Goal: Task Accomplishment & Management: Use online tool/utility

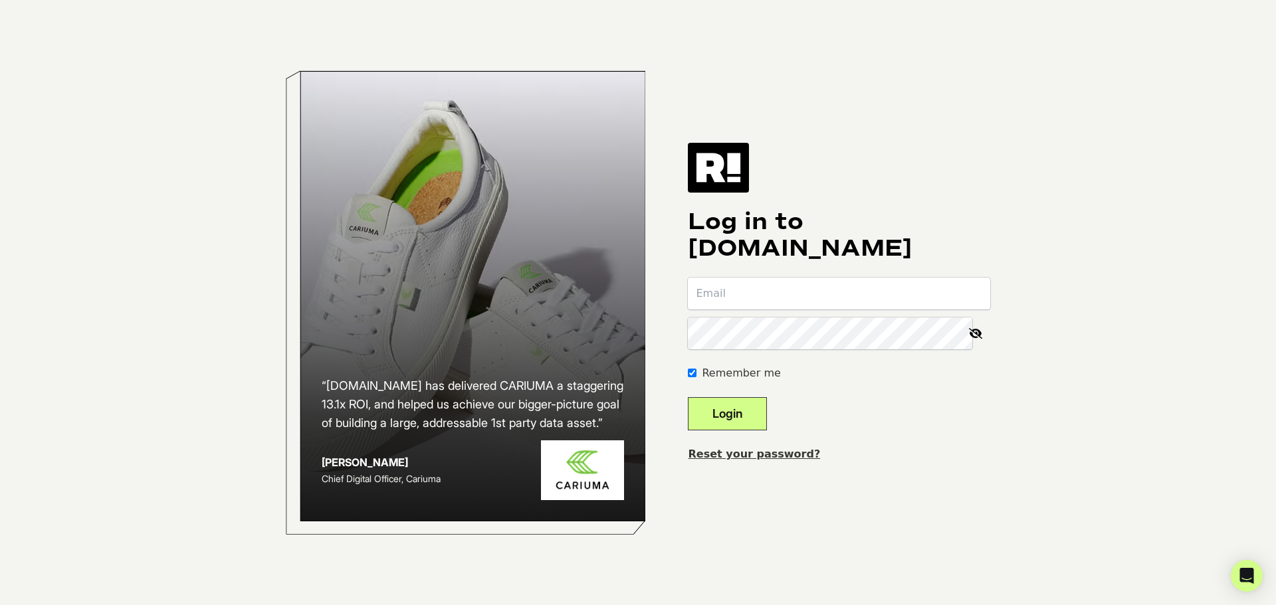
type input "[PERSON_NAME][EMAIL_ADDRESS][DOMAIN_NAME]"
click at [767, 415] on button "Login" at bounding box center [727, 413] width 79 height 33
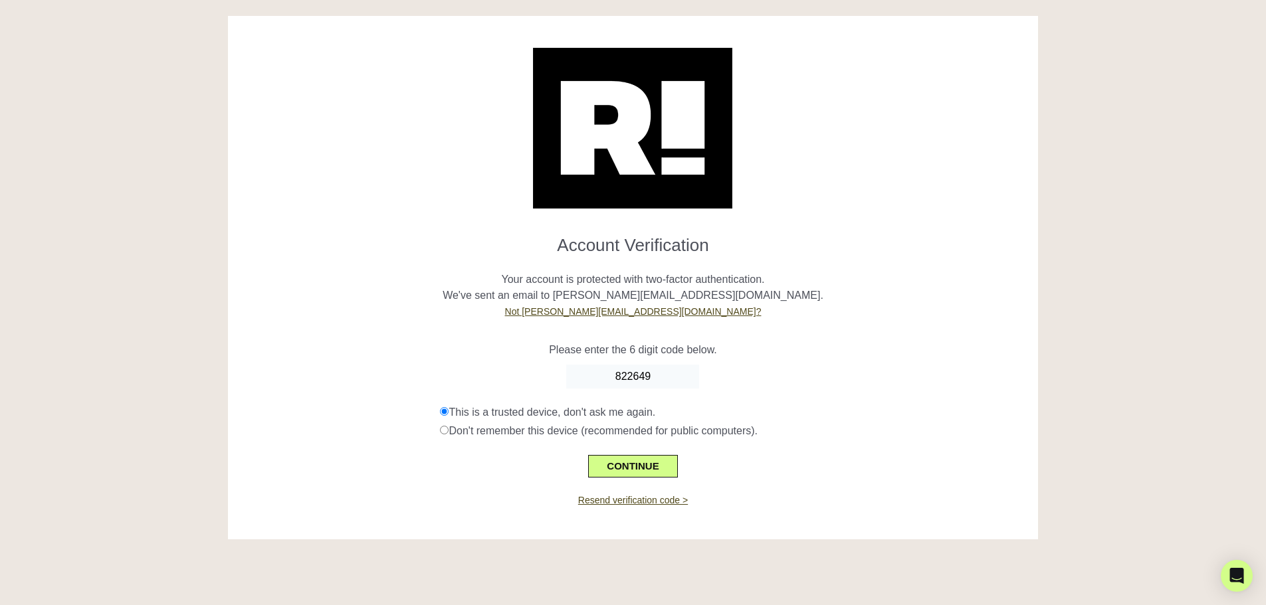
type input "822649"
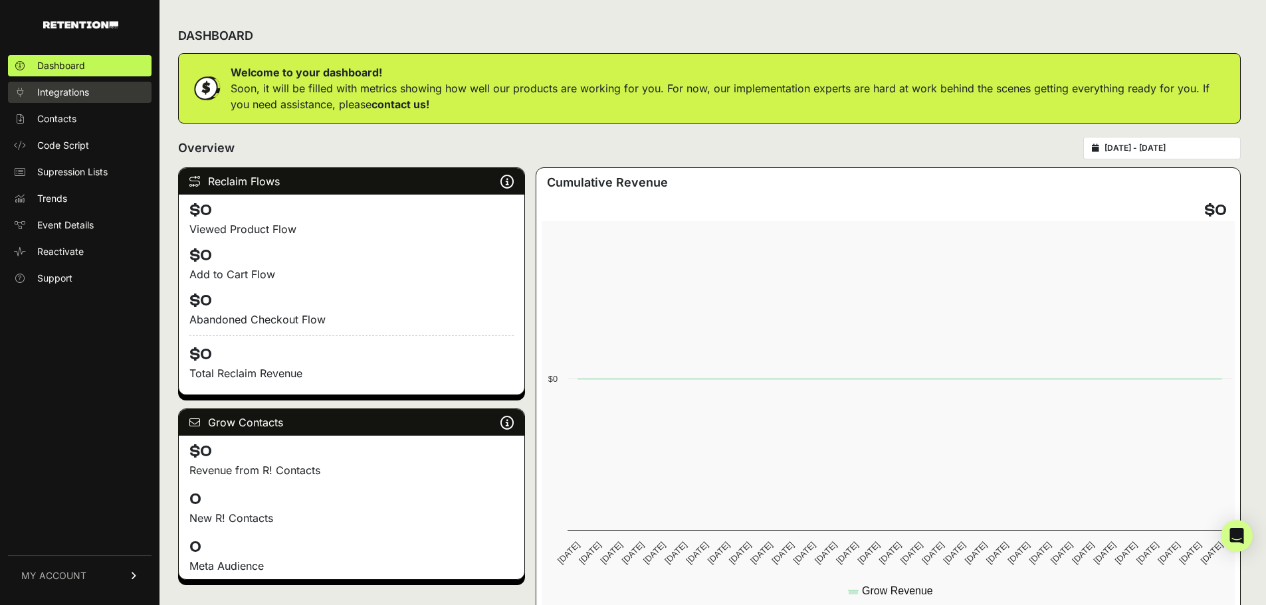
click at [88, 93] on span "Integrations" at bounding box center [63, 92] width 52 height 13
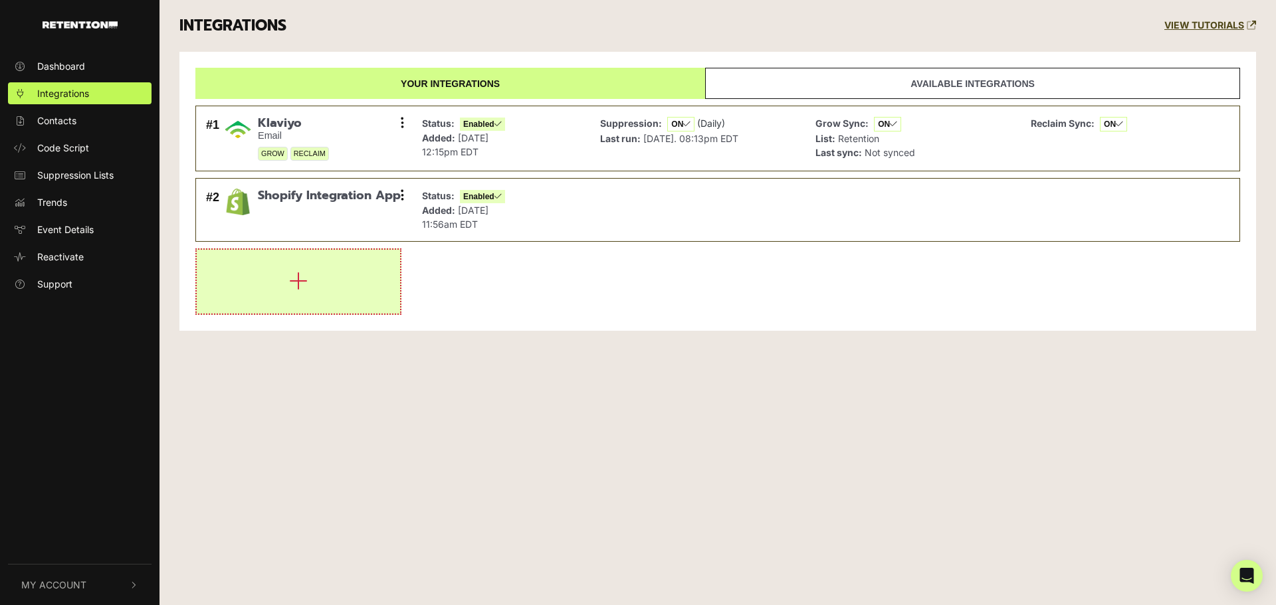
click at [284, 289] on button "button" at bounding box center [298, 282] width 203 height 64
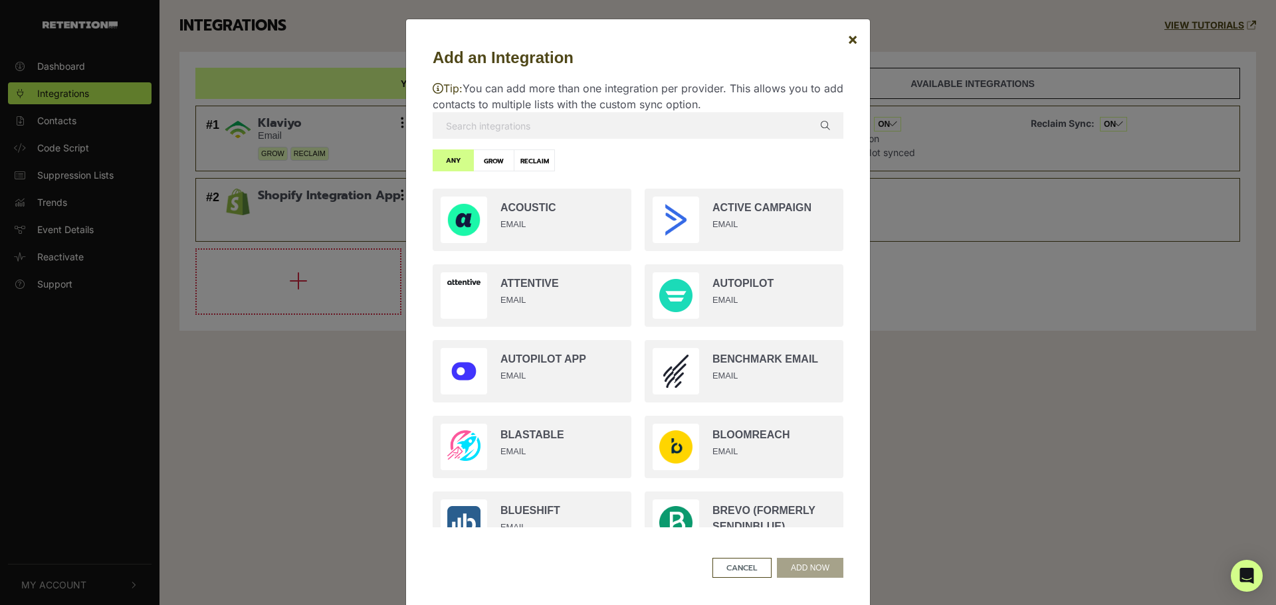
click at [527, 125] on input "text" at bounding box center [638, 125] width 411 height 27
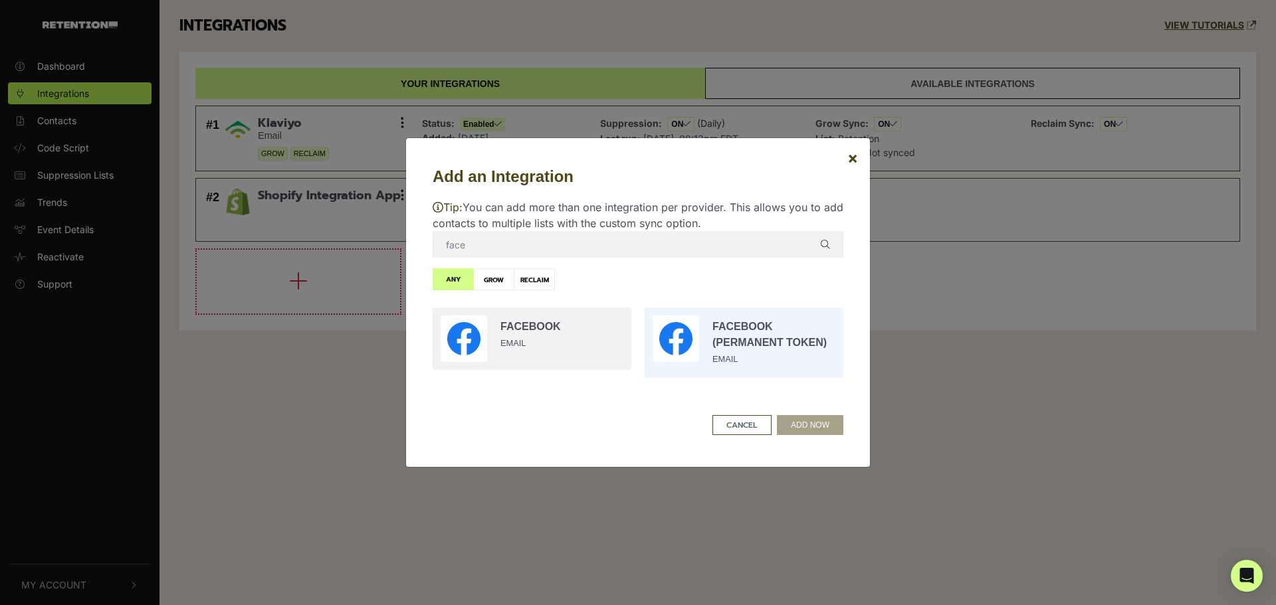
type input "face"
click at [735, 322] on input "radio" at bounding box center [744, 343] width 212 height 84
radio input "true"
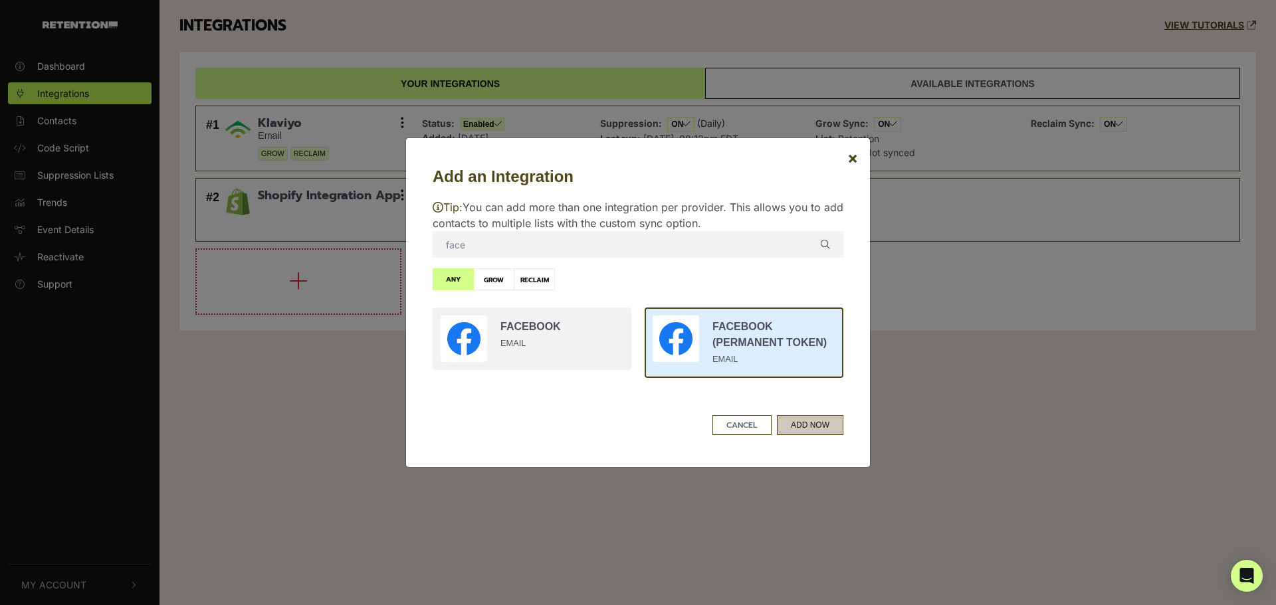
click at [812, 425] on button "ADD NOW" at bounding box center [810, 425] width 66 height 20
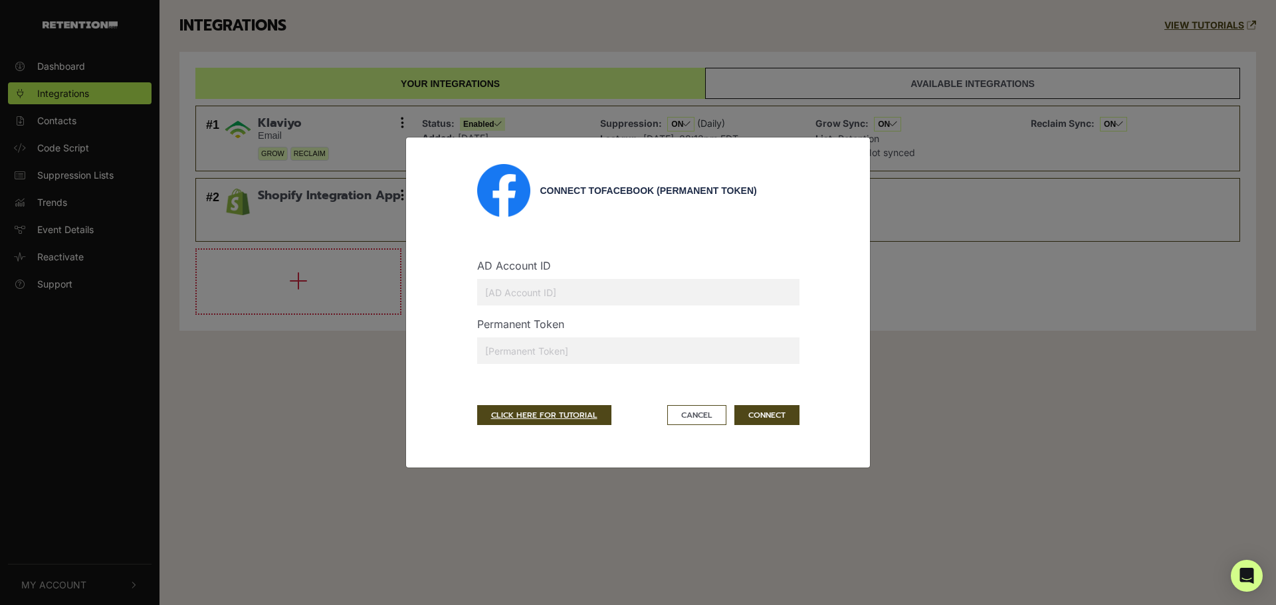
click at [619, 357] on input "text" at bounding box center [638, 351] width 322 height 27
paste input "EAAJz2YaYrC4BPXSfSBe71QBq3ZC9OweasUZBqj0npu7JNaVRTImCIJ0YmTQPJTmuHwD0ZC50MOfHEG…"
type input "EAAJz2YaYrC4BPXSfSBe71QBq3ZC9OweasUZBqj0npu7JNaVRTImCIJ0YmTQPJTmuHwD0ZC50MOfHEG…"
click at [631, 286] on input "text" at bounding box center [638, 292] width 322 height 27
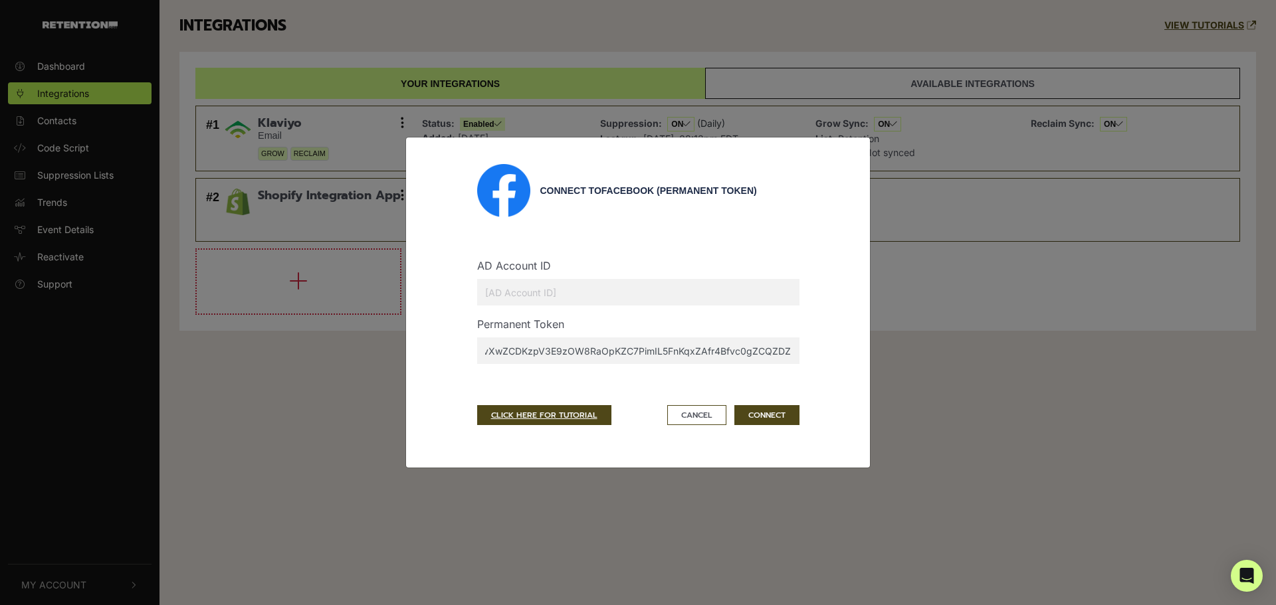
scroll to position [0, 0]
paste input "1991337737931966"
type input "1991337737931966"
click at [774, 419] on button "CONNECT" at bounding box center [766, 415] width 65 height 20
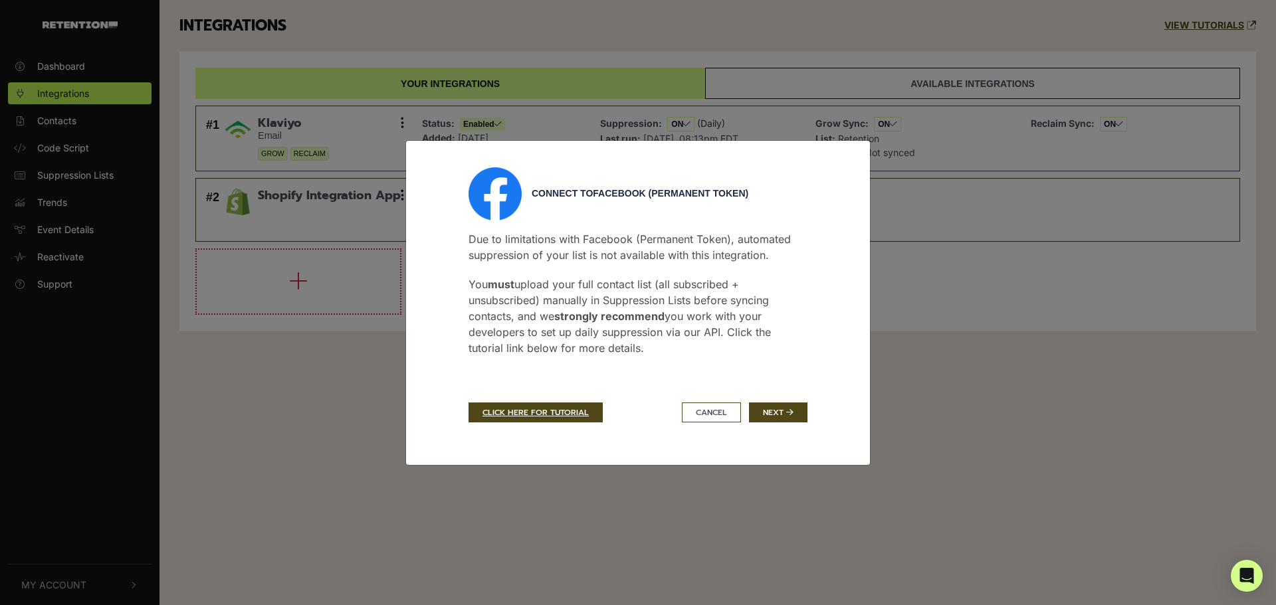
drag, startPoint x: 598, startPoint y: 302, endPoint x: 557, endPoint y: 318, distance: 43.6
click at [557, 318] on p "You must upload your full contact list (all subscribed + unsubscribed) manually…" at bounding box center [638, 316] width 339 height 80
click at [570, 407] on link "CLICK HERE FOR TUTORIAL" at bounding box center [536, 413] width 134 height 20
click at [767, 356] on div "Due to limitations with Facebook (Permanent Token), automated suppression of yo…" at bounding box center [638, 302] width 339 height 162
click at [786, 406] on button "Next" at bounding box center [778, 413] width 58 height 20
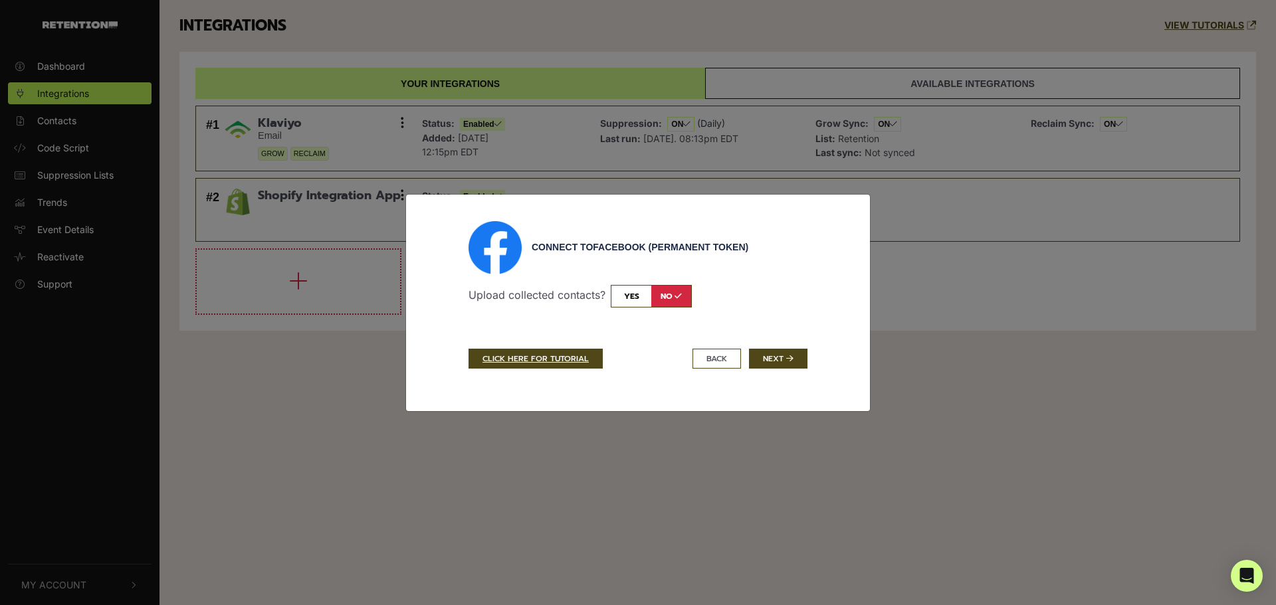
click at [638, 298] on input "checkbox" at bounding box center [651, 296] width 81 height 23
checkbox input "true"
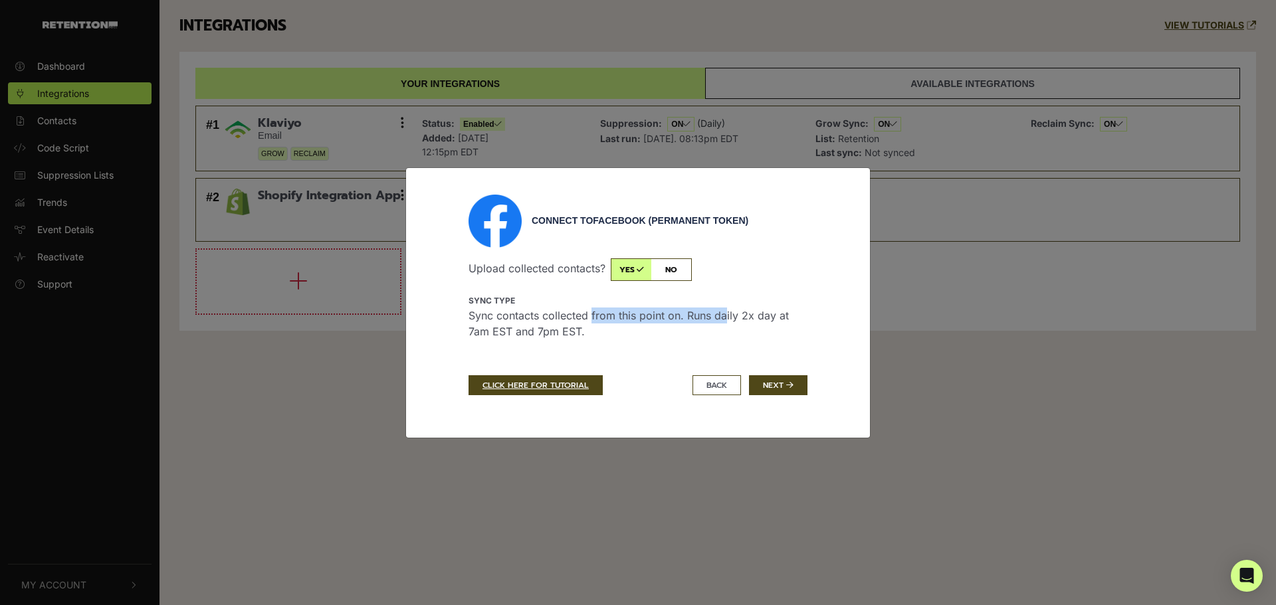
drag, startPoint x: 592, startPoint y: 314, endPoint x: 727, endPoint y: 317, distance: 134.9
click at [727, 317] on span "Sync contacts collected from this point on. Runs daily 2x day at 7am EST and 7p…" at bounding box center [629, 323] width 320 height 29
click at [758, 322] on label "Sync type Sync contacts collected from this point on. Runs daily 2x day at 7am …" at bounding box center [638, 316] width 339 height 48
click at [0, 0] on input "Sync type Sync contacts collected from this point on. Runs daily 2x day at 7am …" at bounding box center [0, 0] width 0 height 0
click at [782, 388] on button "Next" at bounding box center [778, 386] width 58 height 20
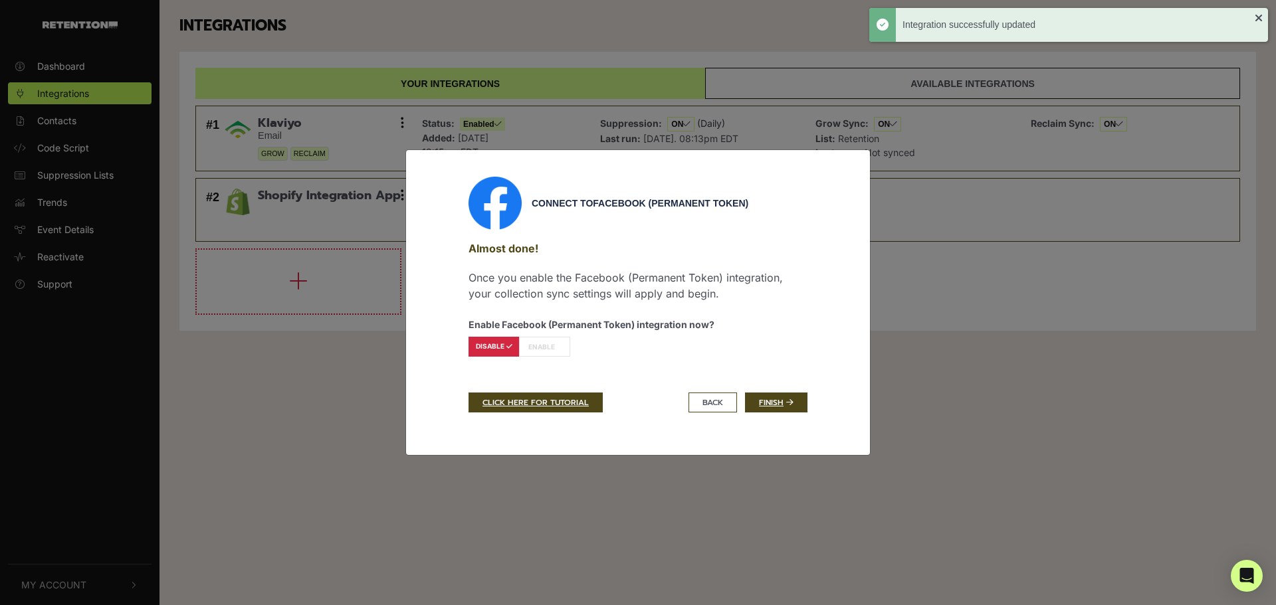
click at [556, 342] on label "ENABLE" at bounding box center [544, 347] width 51 height 20
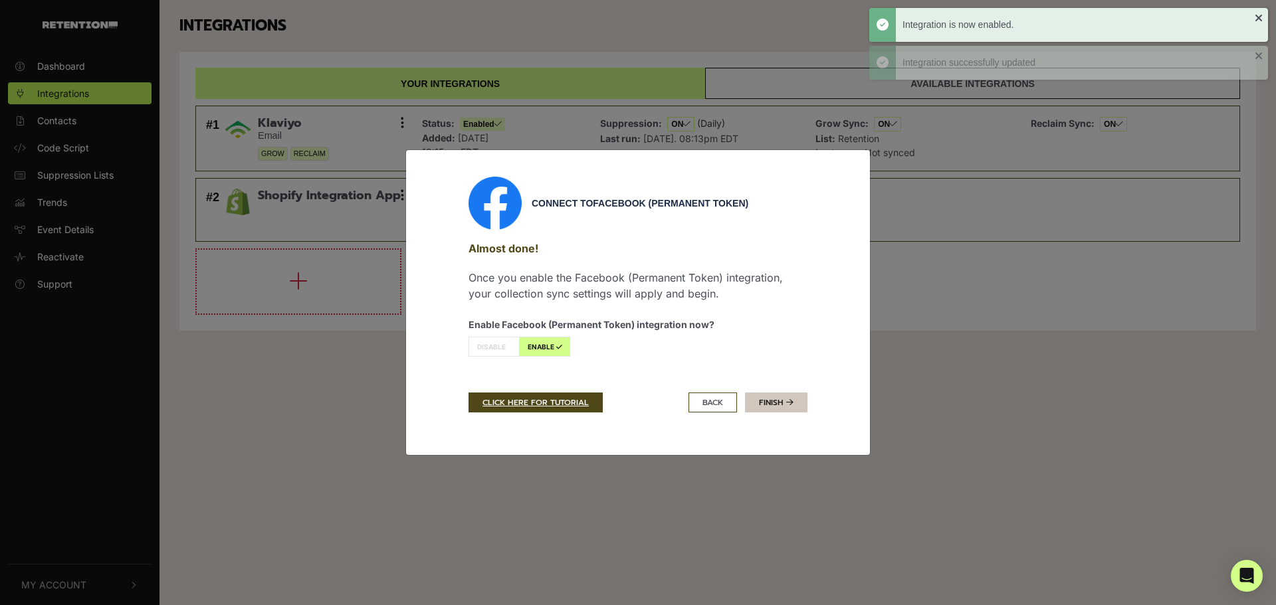
click at [787, 400] on icon at bounding box center [789, 403] width 7 height 8
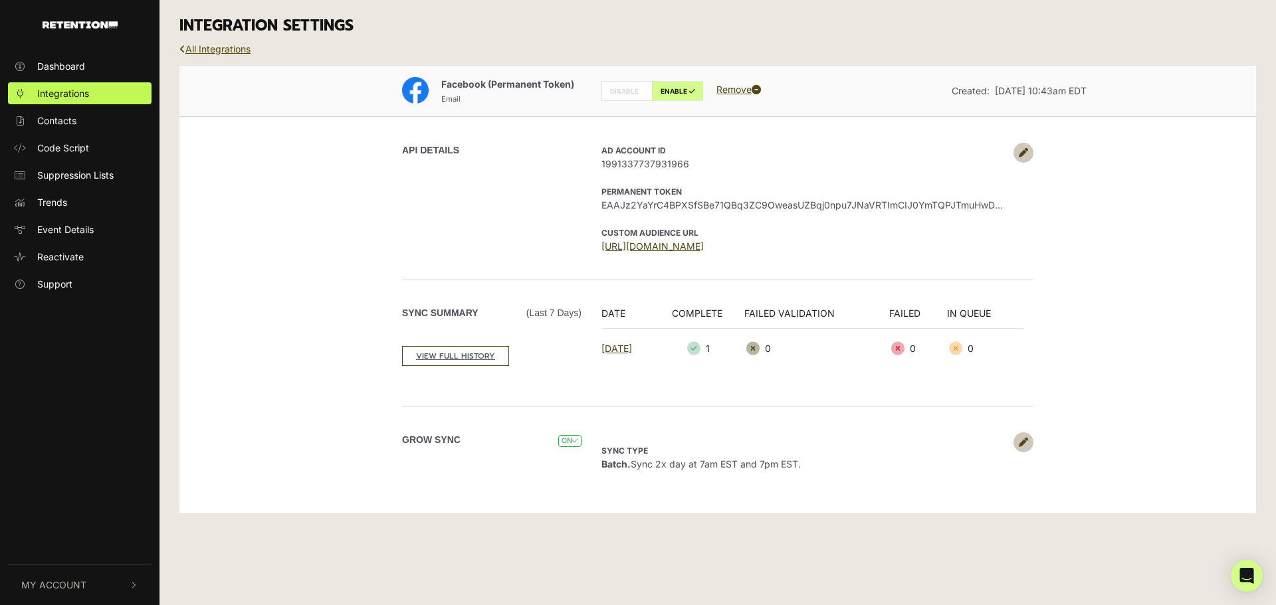
click at [201, 49] on link "All Integrations" at bounding box center [214, 48] width 71 height 11
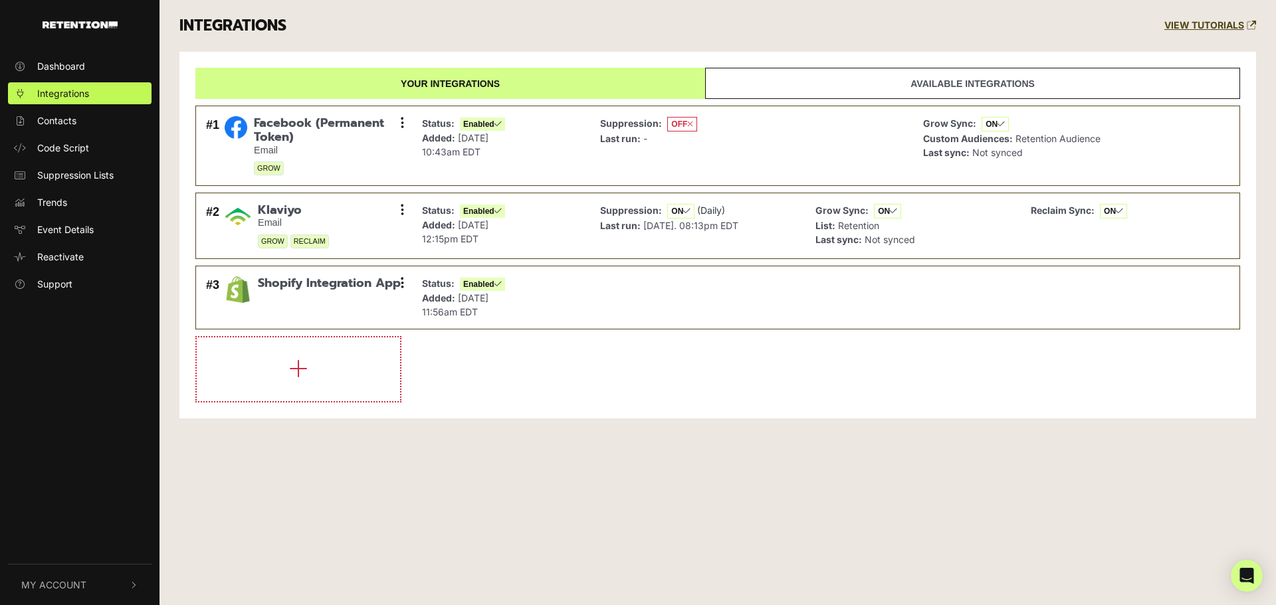
click at [62, 117] on span "Contacts" at bounding box center [56, 121] width 39 height 14
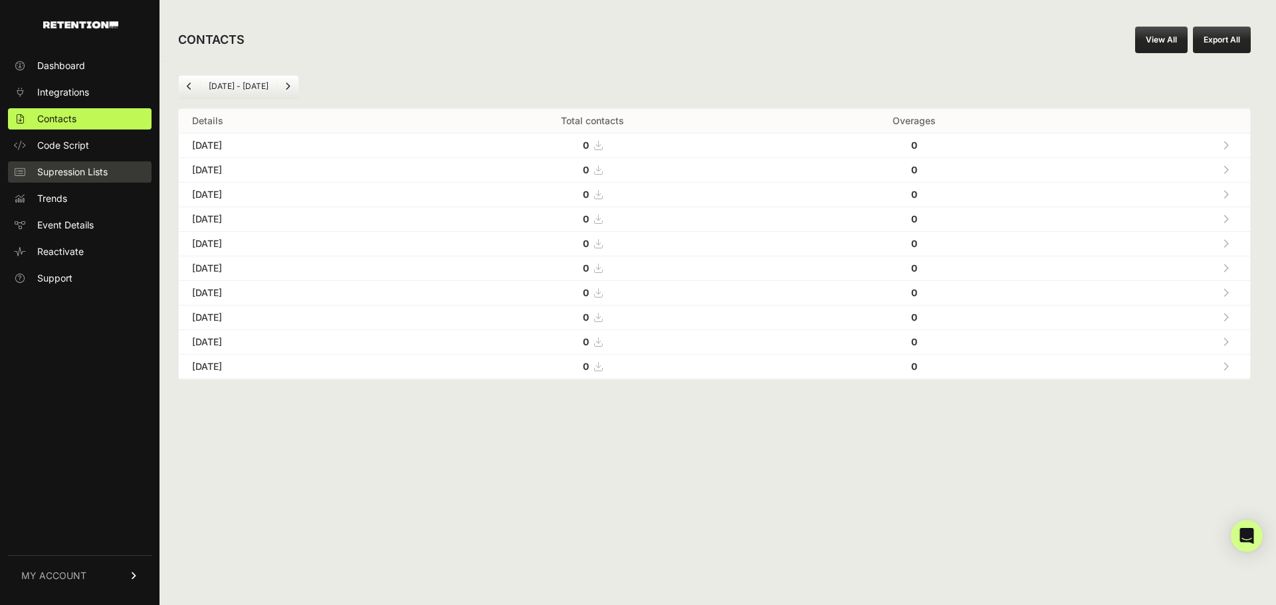
click at [88, 171] on span "Supression Lists" at bounding box center [72, 171] width 70 height 13
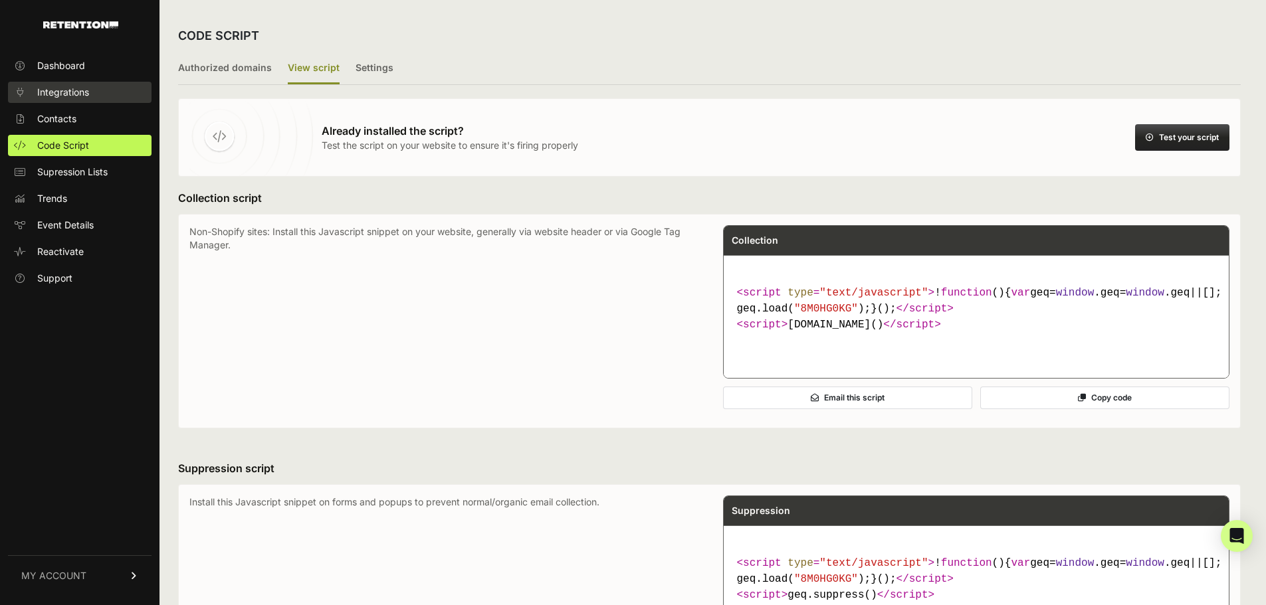
click at [83, 92] on span "Integrations" at bounding box center [63, 92] width 52 height 13
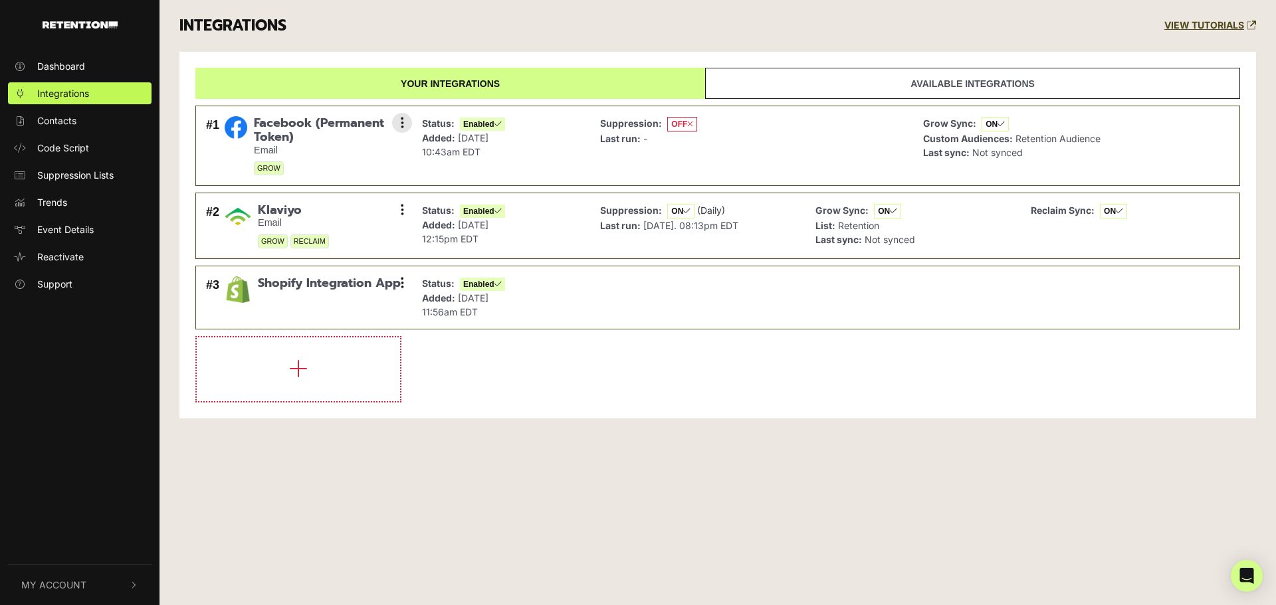
click at [681, 122] on span "OFF" at bounding box center [682, 124] width 30 height 15
click at [399, 116] on button at bounding box center [402, 123] width 20 height 20
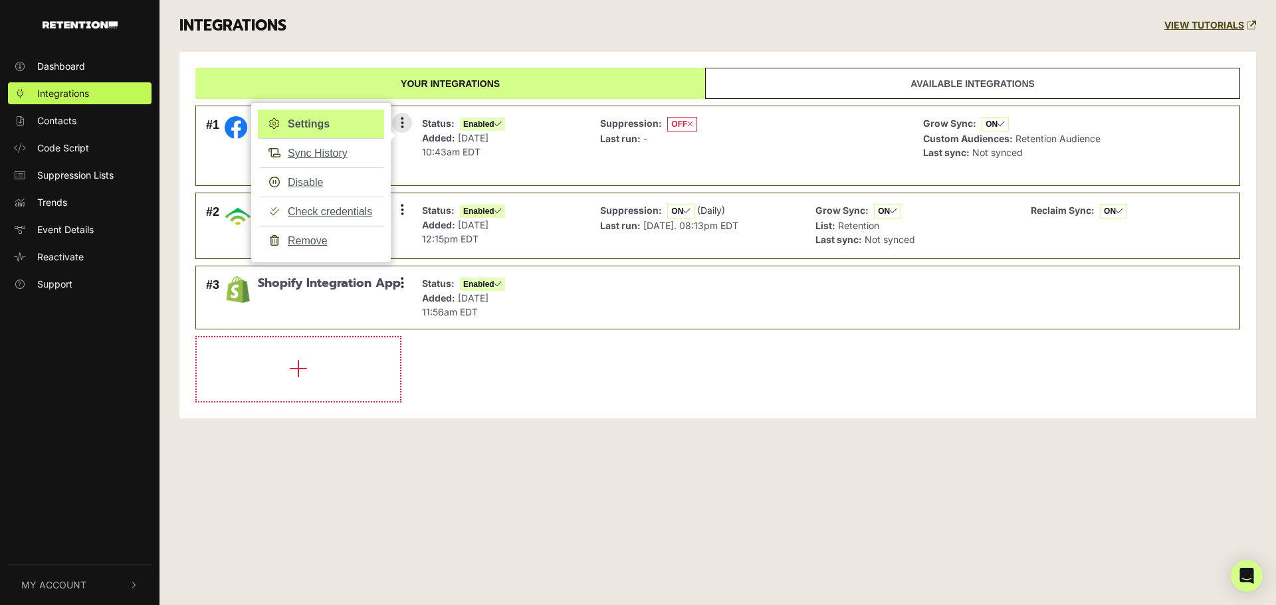
click at [331, 125] on link "Settings" at bounding box center [321, 124] width 126 height 29
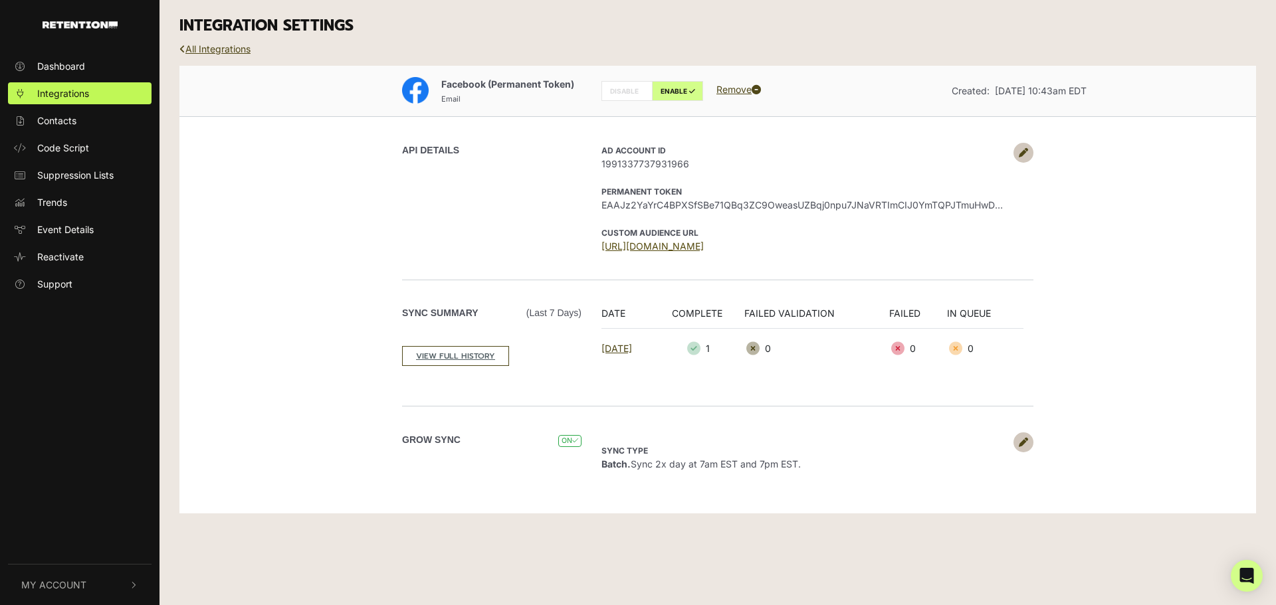
click at [704, 247] on link "[URL][DOMAIN_NAME]" at bounding box center [652, 246] width 102 height 11
click at [221, 45] on link "All Integrations" at bounding box center [214, 48] width 71 height 11
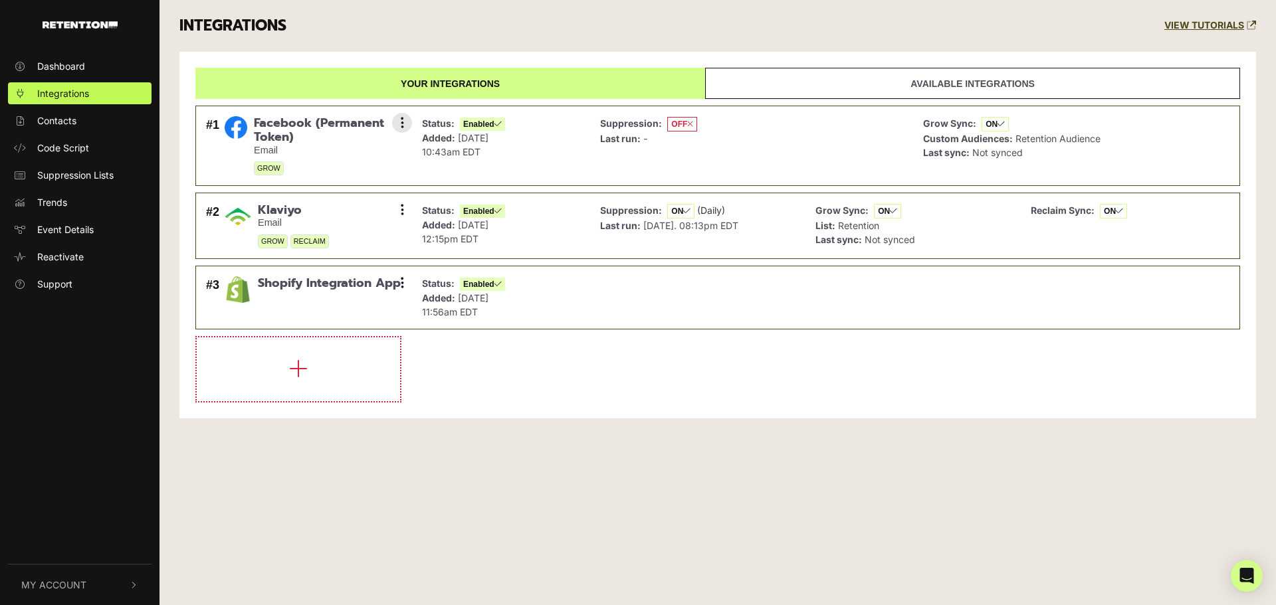
click at [691, 124] on icon at bounding box center [690, 124] width 6 height 8
